Goal: Task Accomplishment & Management: Manage account settings

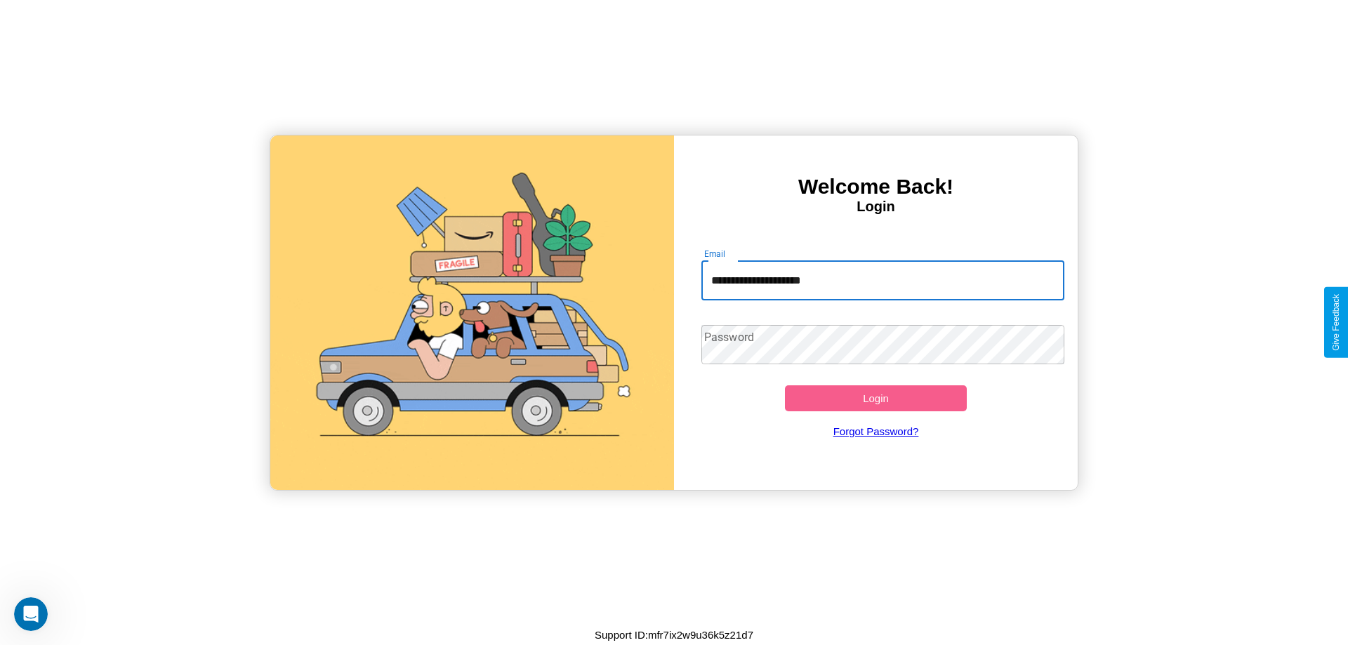
type input "**********"
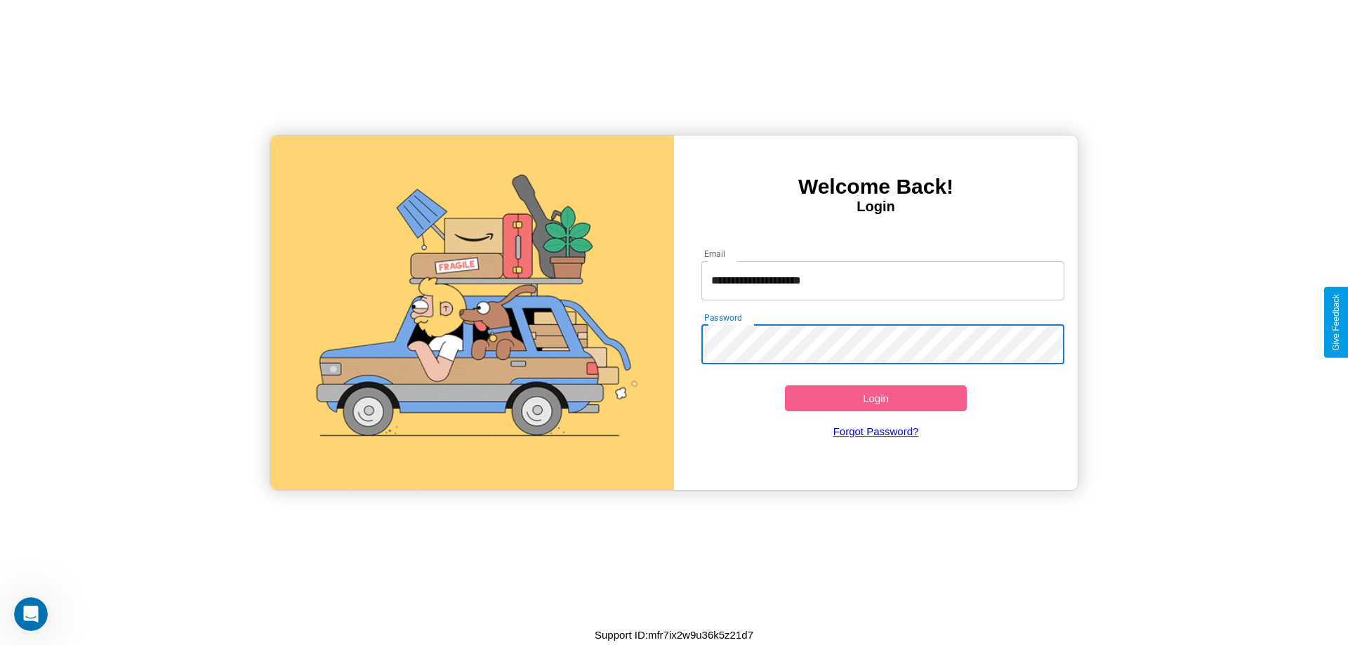
click at [876, 398] on button "Login" at bounding box center [876, 398] width 182 height 26
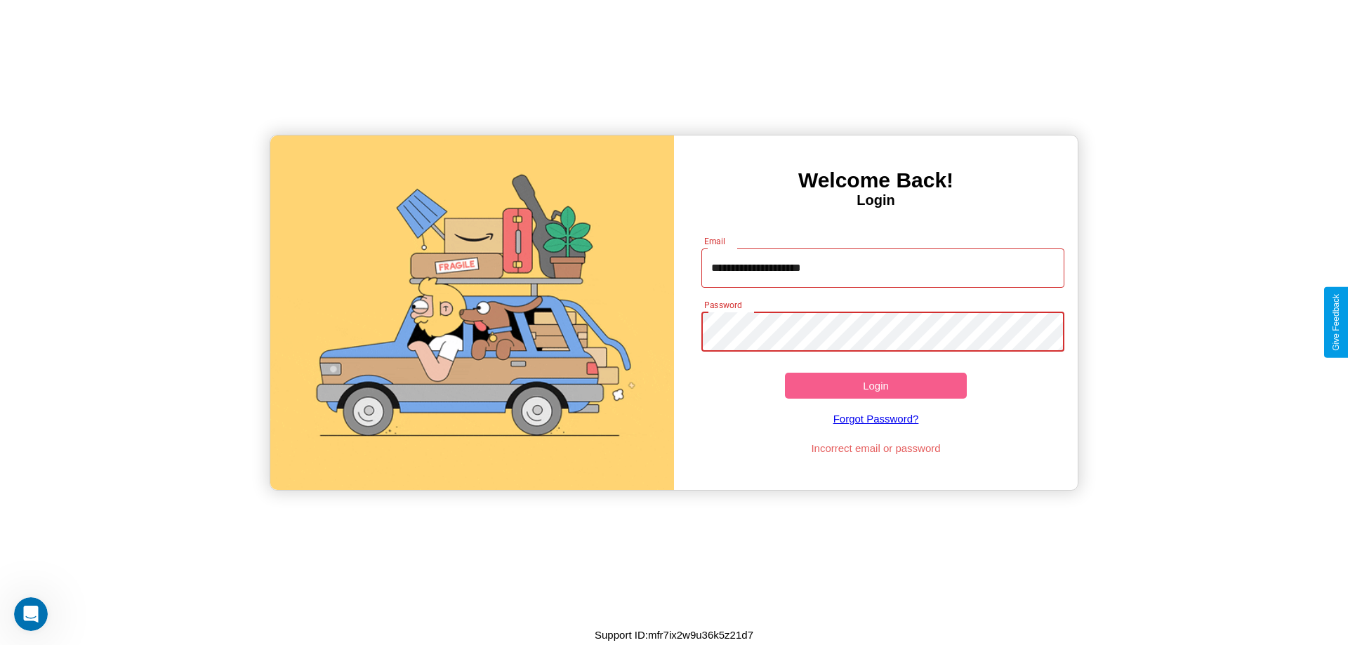
click at [876, 385] on button "Login" at bounding box center [876, 386] width 182 height 26
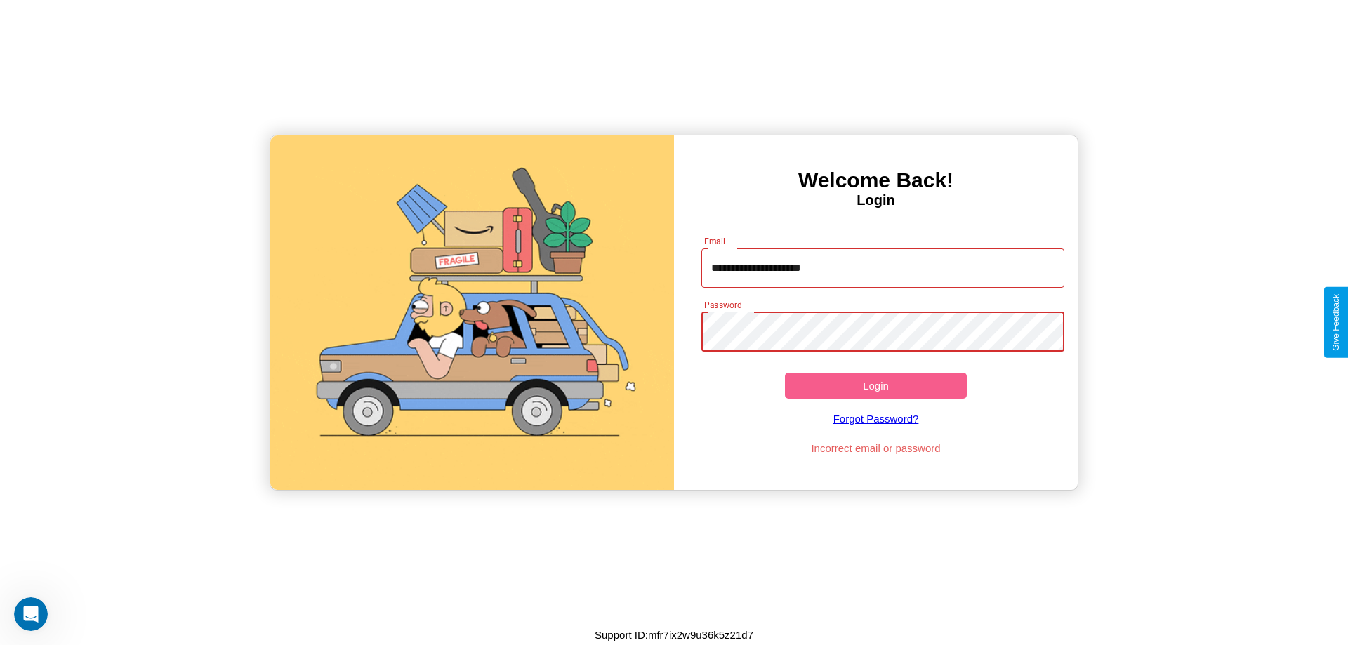
click at [876, 385] on button "Login" at bounding box center [876, 386] width 182 height 26
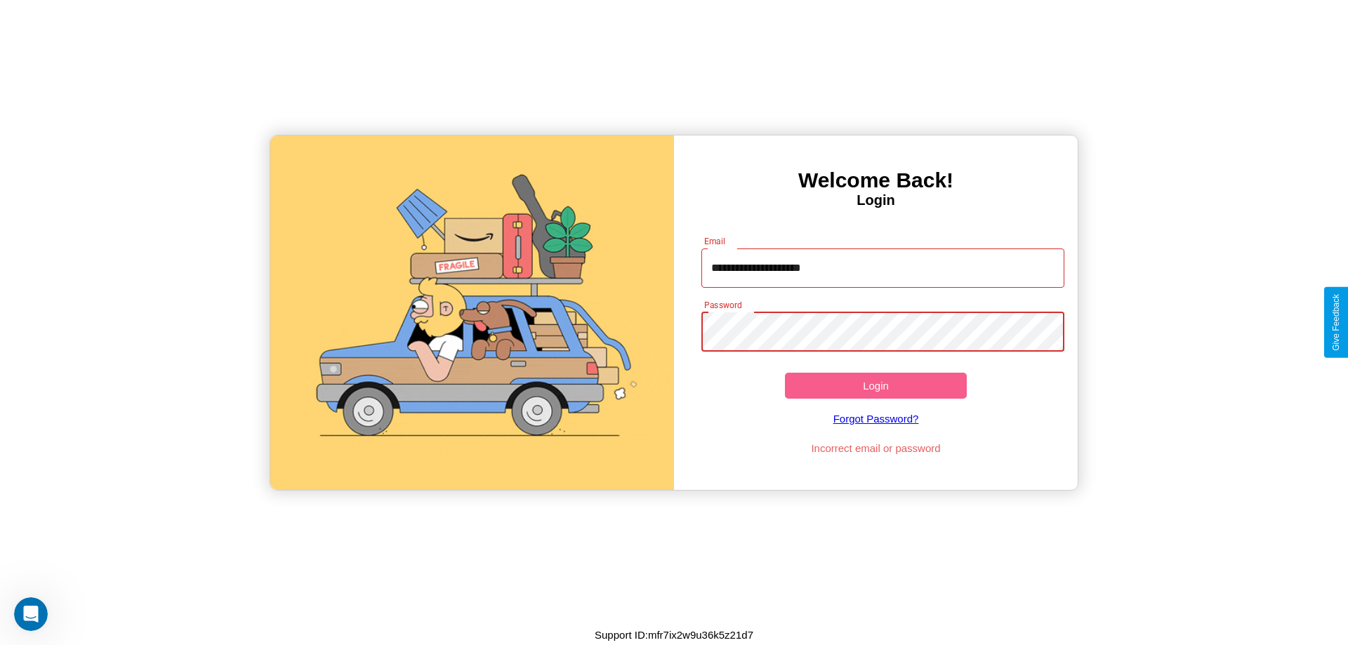
click at [876, 385] on button "Login" at bounding box center [876, 386] width 182 height 26
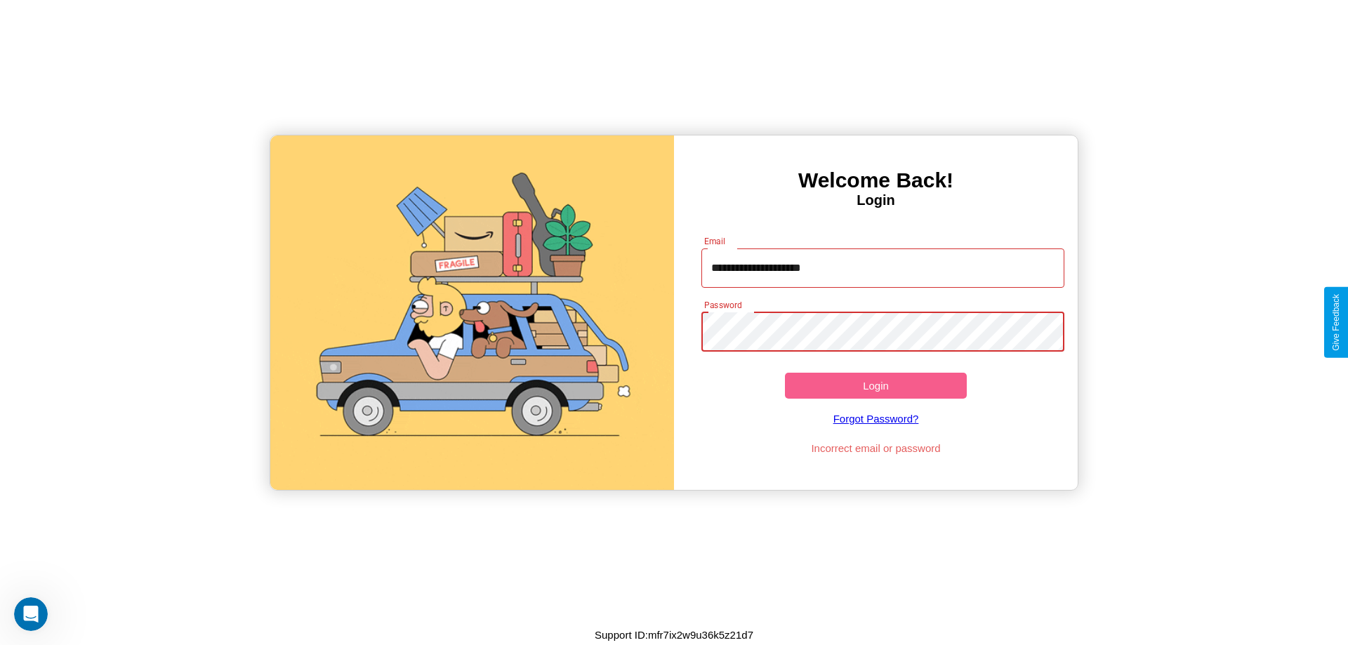
click at [876, 385] on button "Login" at bounding box center [876, 386] width 182 height 26
